Goal: Transaction & Acquisition: Purchase product/service

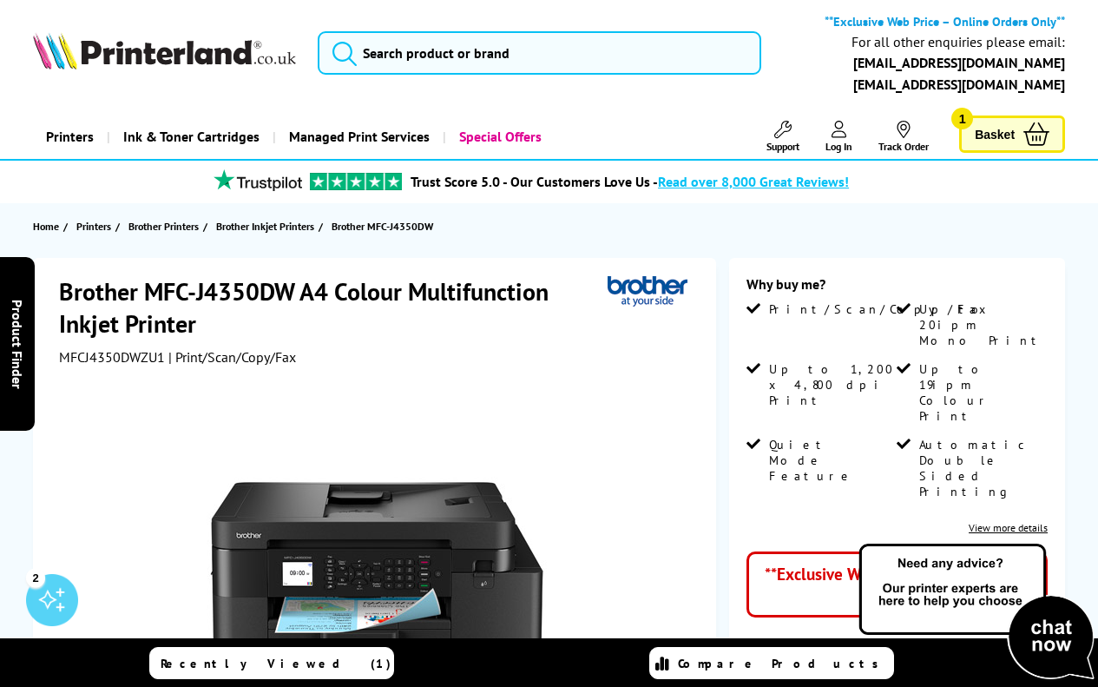
click at [983, 123] on span "Basket" at bounding box center [995, 133] width 40 height 23
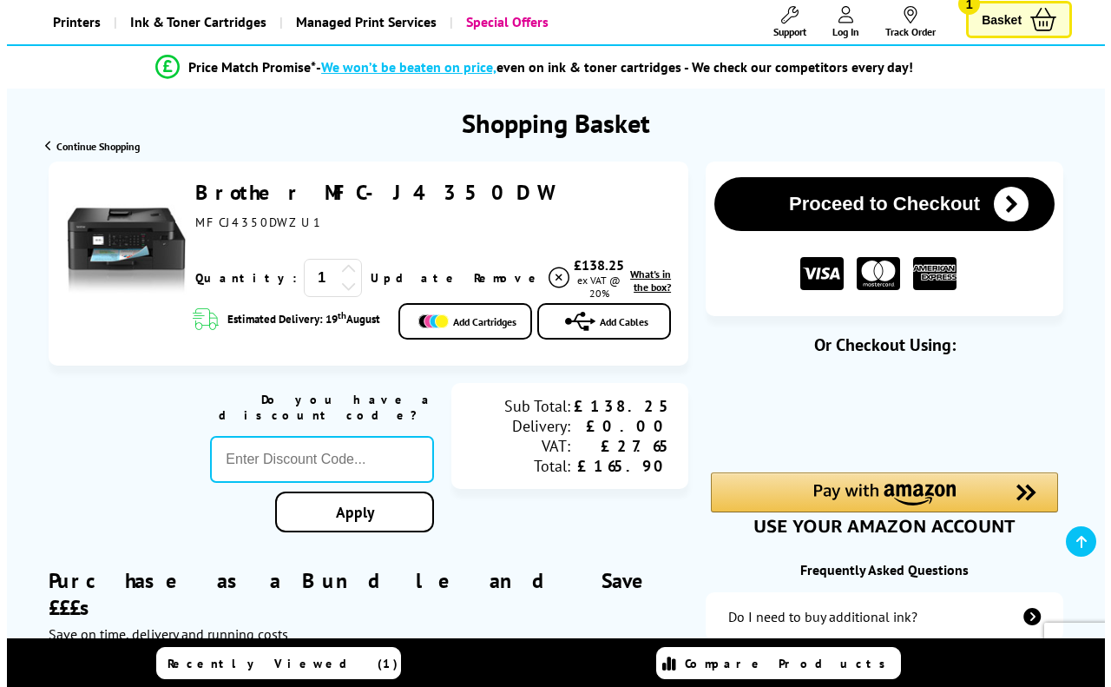
scroll to position [174, 0]
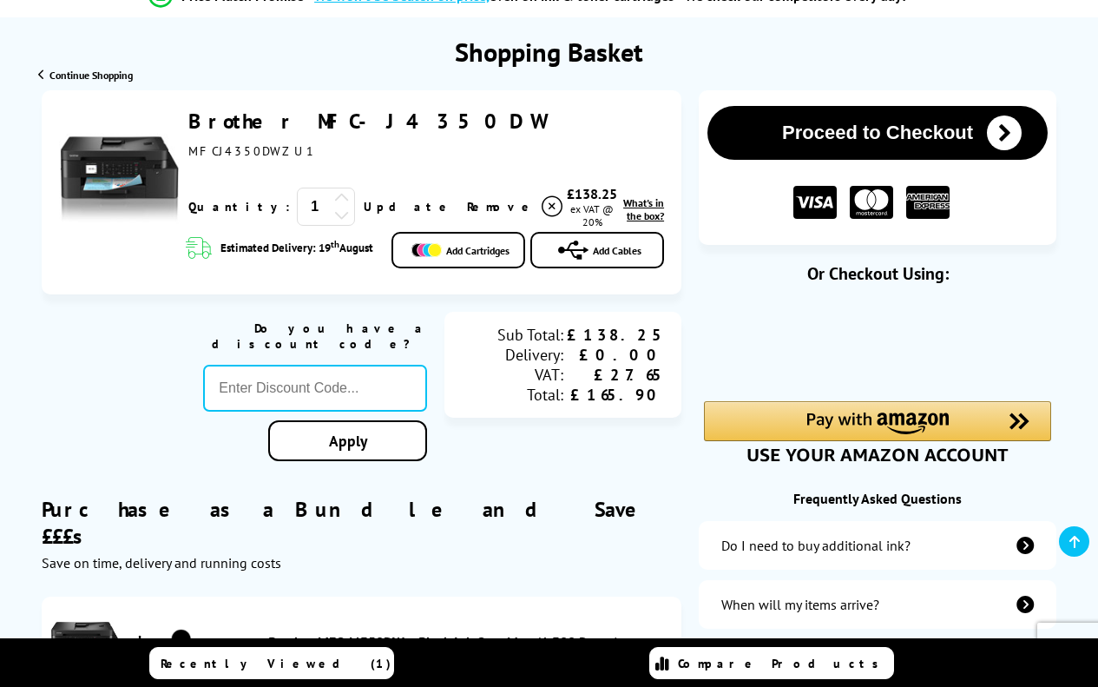
click at [435, 257] on img at bounding box center [427, 250] width 30 height 14
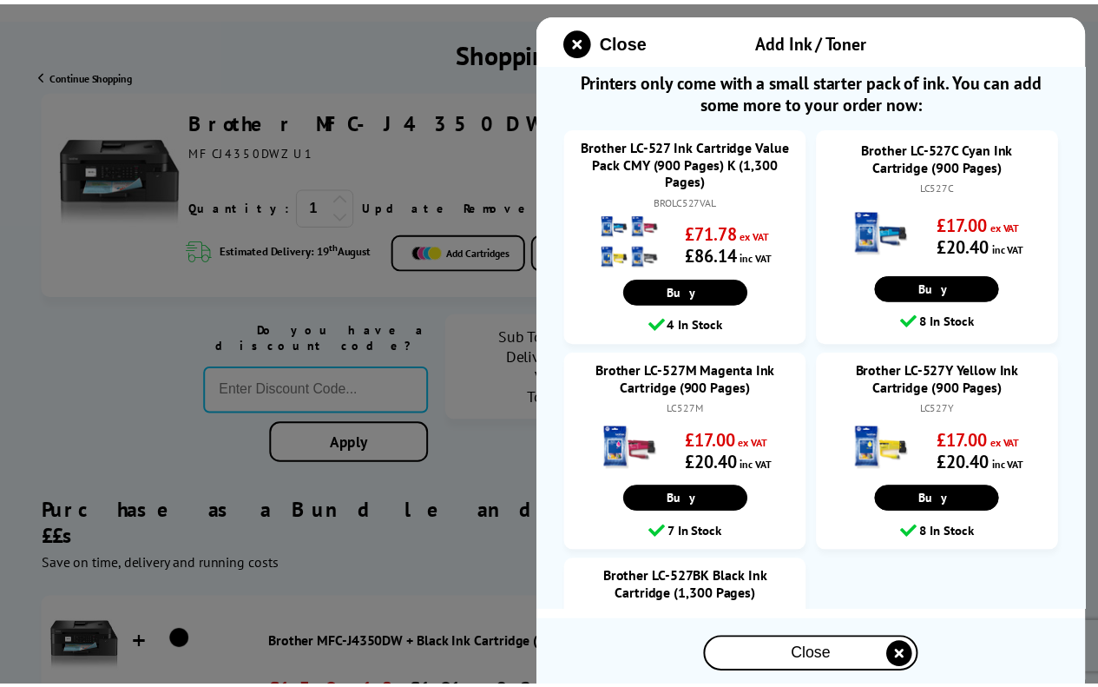
scroll to position [0, 0]
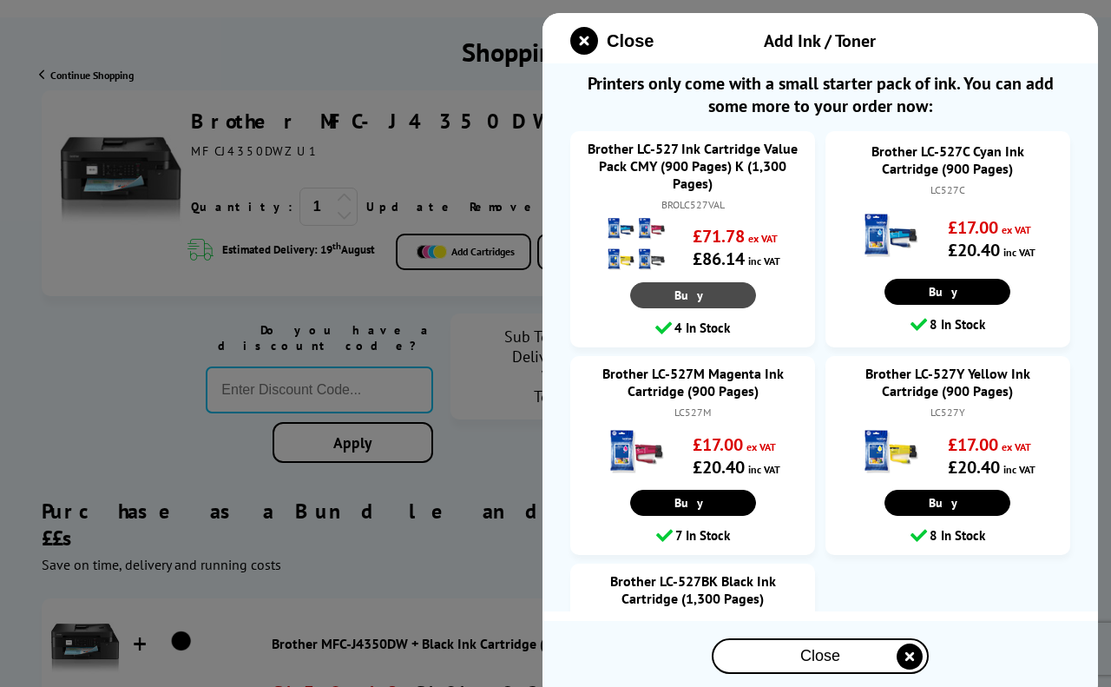
click at [689, 298] on link "Buy" at bounding box center [693, 295] width 126 height 26
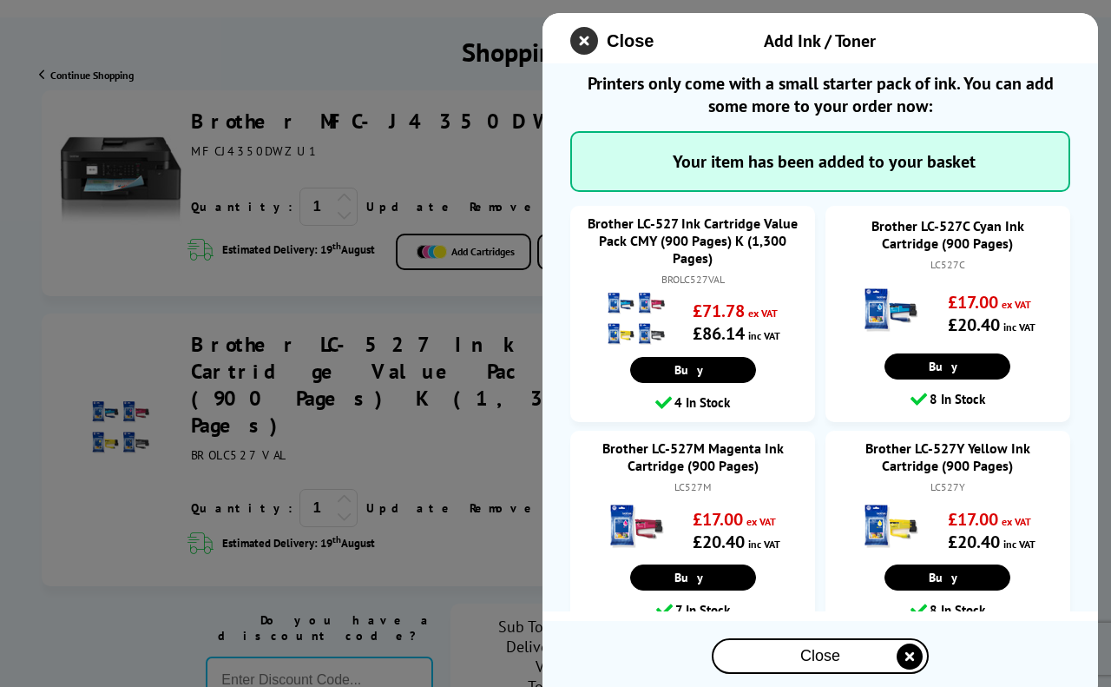
click at [589, 38] on icon "close modal" at bounding box center [584, 41] width 28 height 28
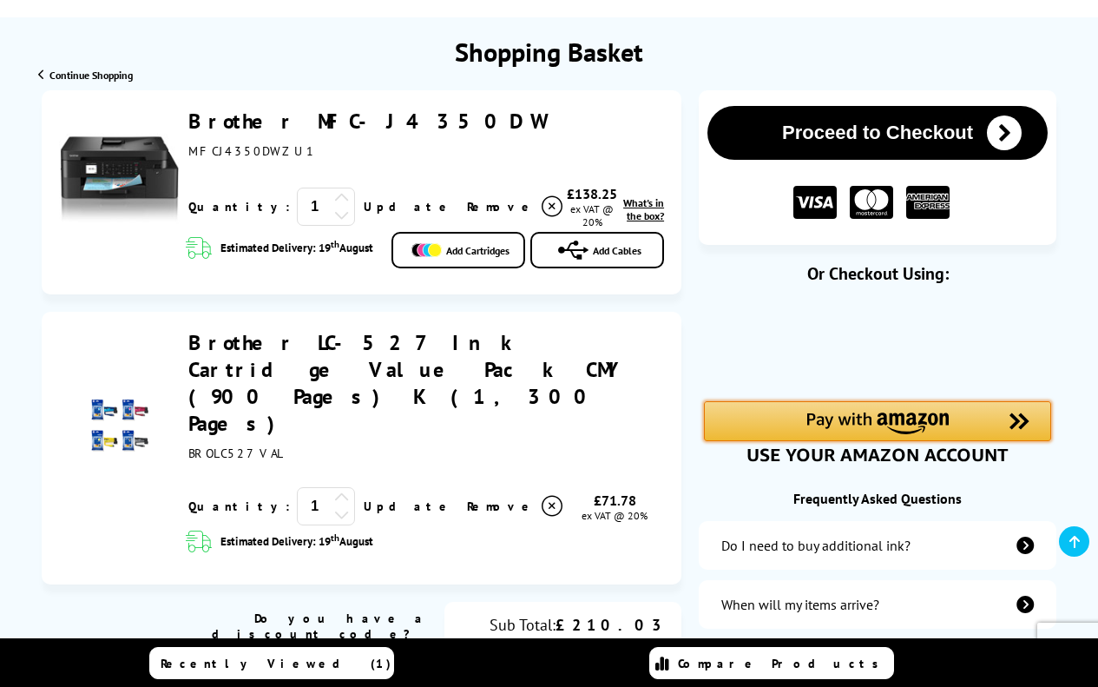
click at [830, 418] on img "Amazon Pay - Use your Amazon account" at bounding box center [878, 423] width 142 height 22
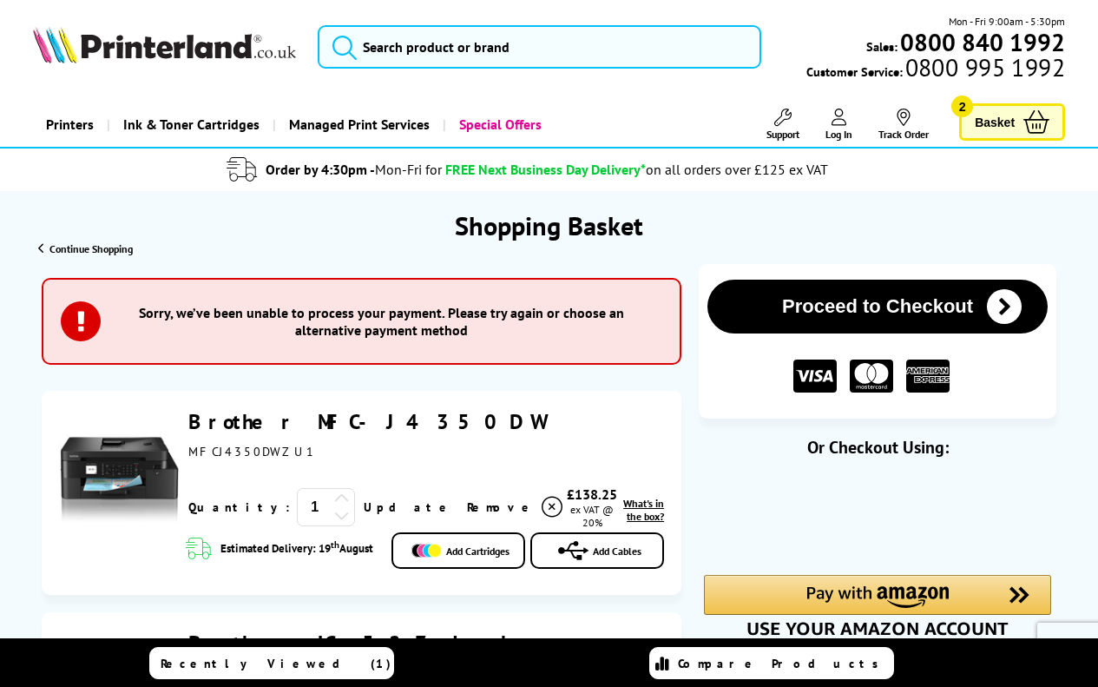
click at [1013, 127] on span "Basket" at bounding box center [995, 121] width 40 height 23
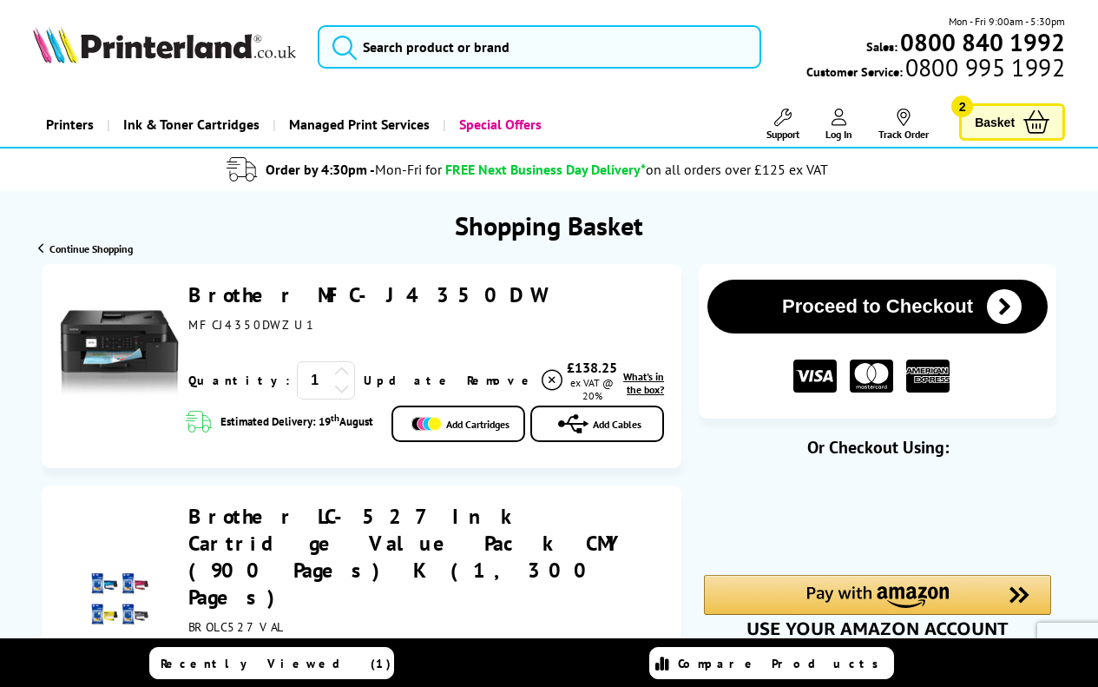
click at [992, 118] on span "Basket" at bounding box center [995, 121] width 40 height 23
click at [1038, 135] on link "Basket 2" at bounding box center [1012, 121] width 106 height 37
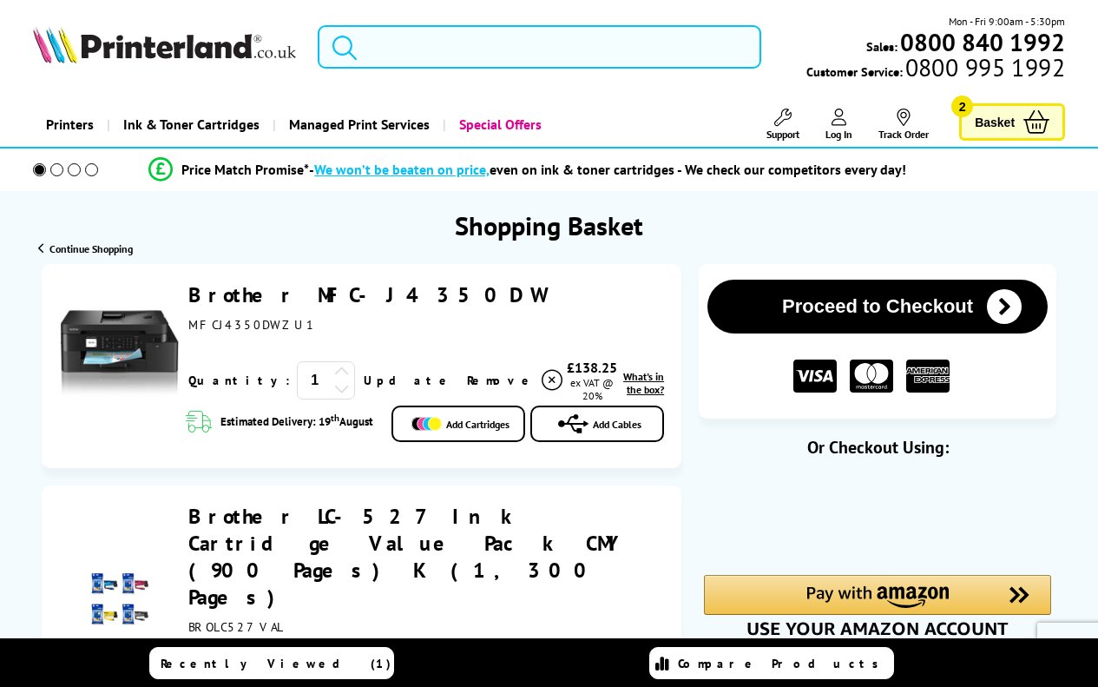
click at [1038, 135] on link "Basket 2" at bounding box center [1012, 121] width 106 height 37
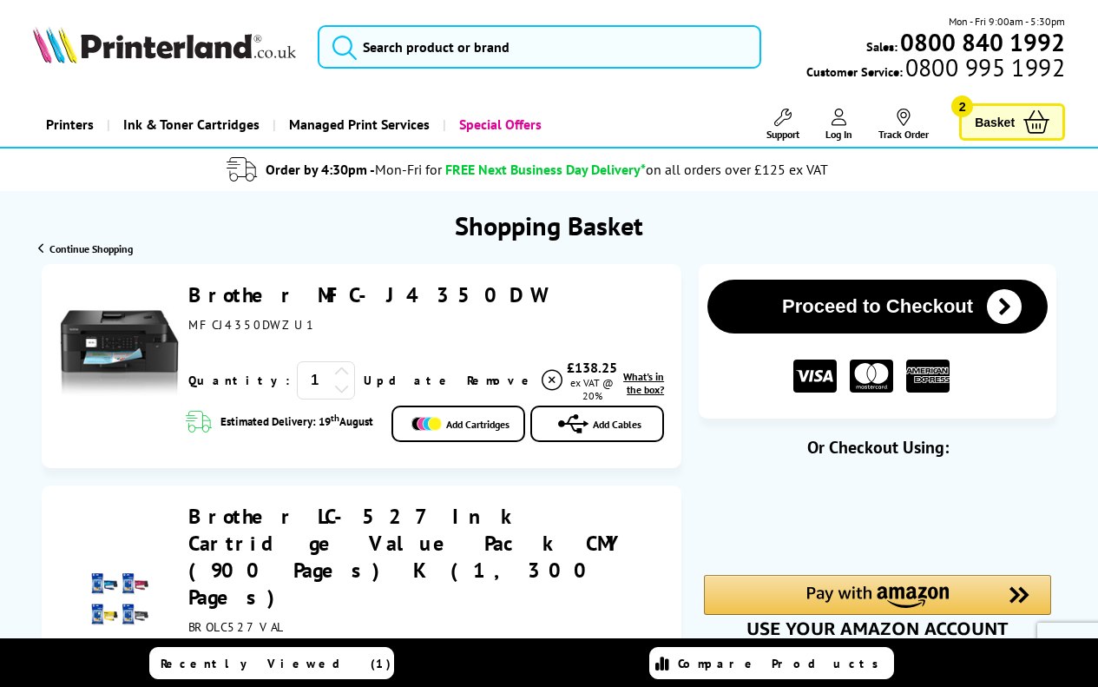
click at [965, 101] on span "2" at bounding box center [963, 107] width 22 height 22
click at [1005, 307] on icon "submit" at bounding box center [1004, 306] width 35 height 35
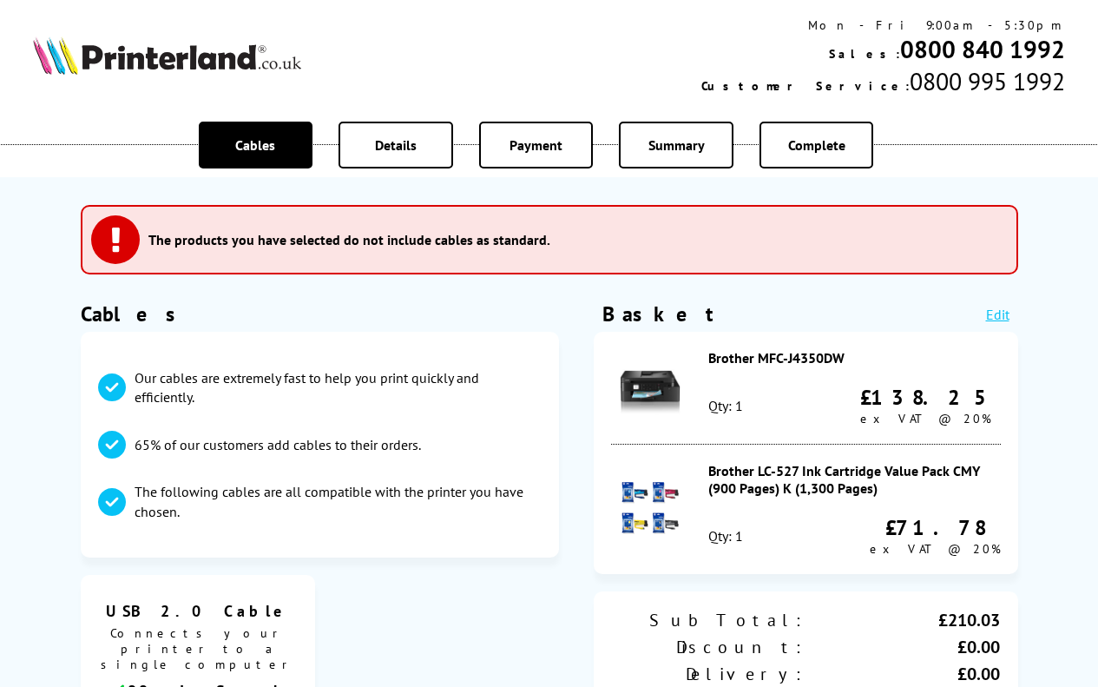
click at [992, 317] on link "Edit" at bounding box center [997, 314] width 23 height 17
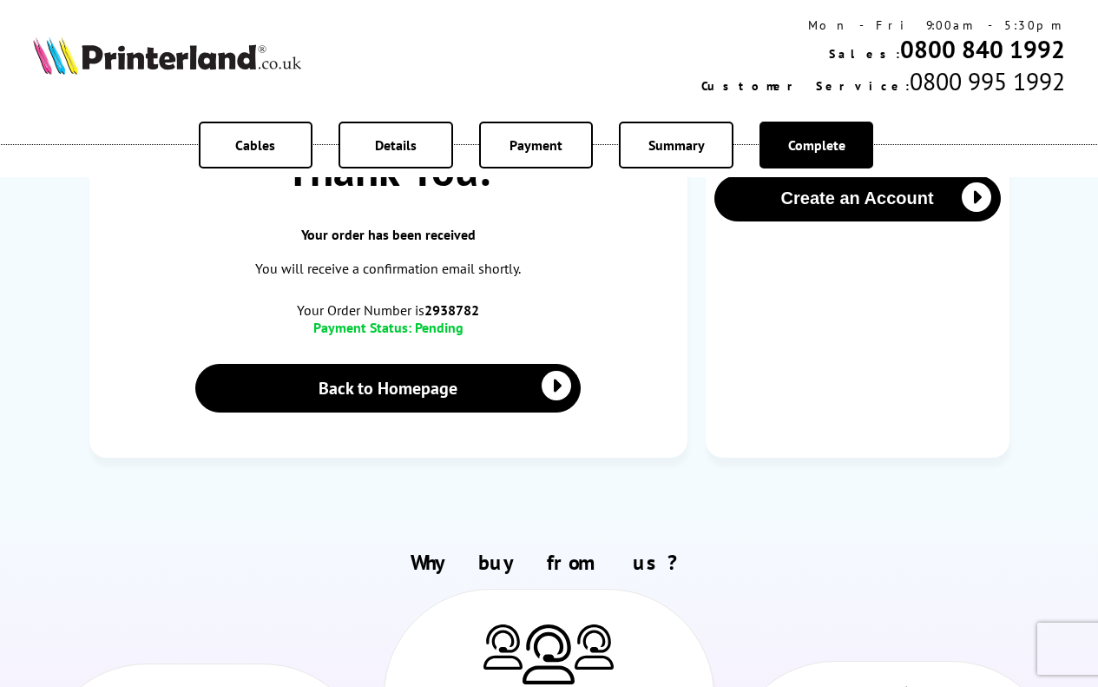
scroll to position [260, 0]
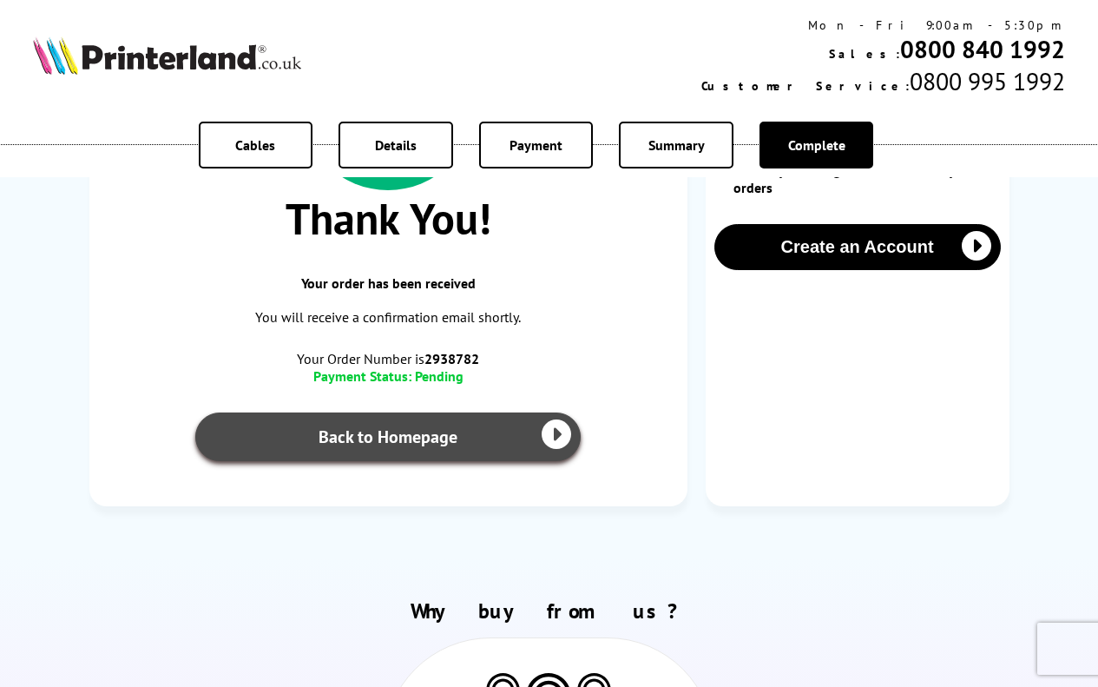
click at [550, 434] on icon at bounding box center [557, 434] width 30 height 30
